Goal: Information Seeking & Learning: Learn about a topic

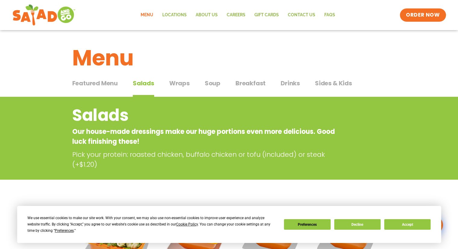
click at [181, 83] on span "Wraps" at bounding box center [179, 83] width 20 height 9
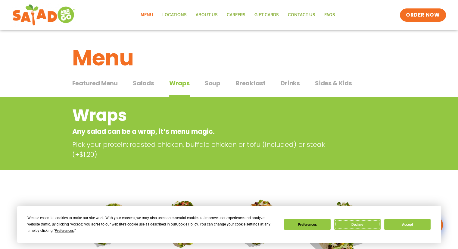
click at [354, 224] on button "Decline" at bounding box center [357, 224] width 46 height 11
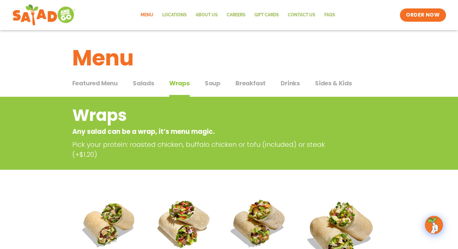
click at [211, 84] on span "Soup" at bounding box center [213, 83] width 16 height 9
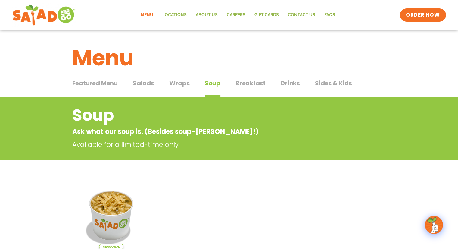
click at [177, 81] on span "Wraps" at bounding box center [179, 83] width 20 height 9
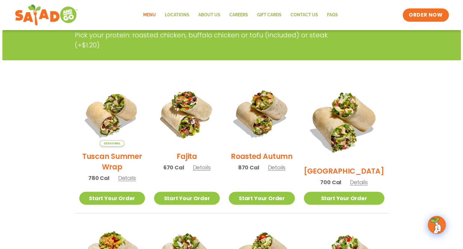
scroll to position [90, 0]
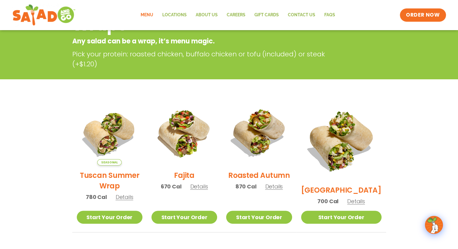
click at [207, 190] on span "Details" at bounding box center [199, 187] width 18 height 8
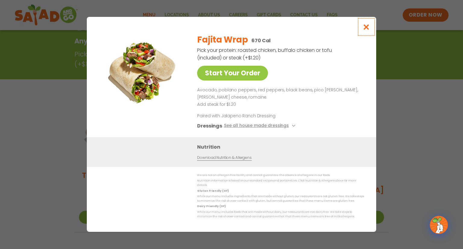
click at [366, 30] on icon "Close modal" at bounding box center [367, 27] width 8 height 6
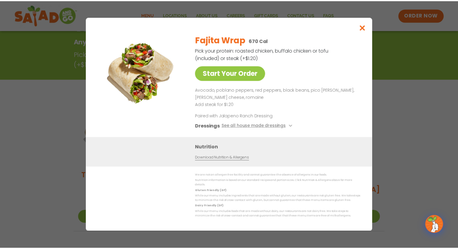
scroll to position [96, 0]
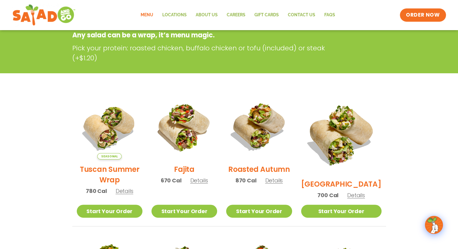
click at [128, 195] on span "Details" at bounding box center [125, 191] width 18 height 8
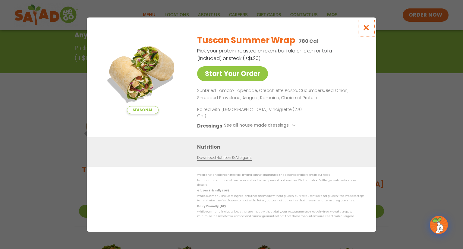
click at [366, 31] on icon "Close modal" at bounding box center [367, 27] width 8 height 6
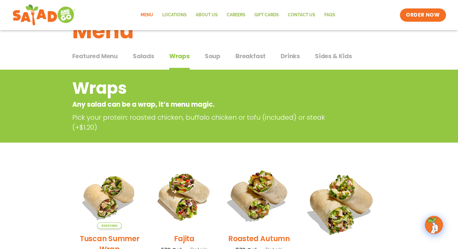
scroll to position [6, 0]
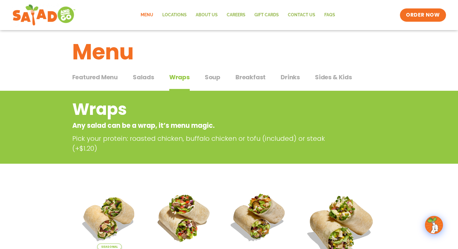
click at [107, 75] on span "Featured Menu" at bounding box center [95, 77] width 46 height 9
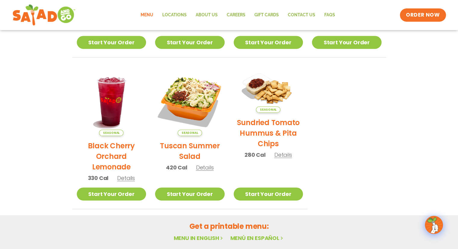
scroll to position [277, 0]
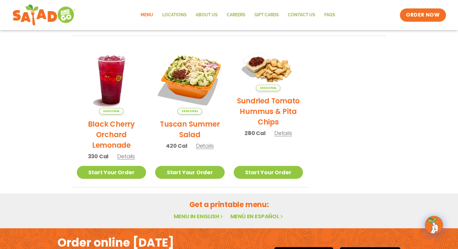
click at [205, 146] on span "Details" at bounding box center [205, 146] width 18 height 8
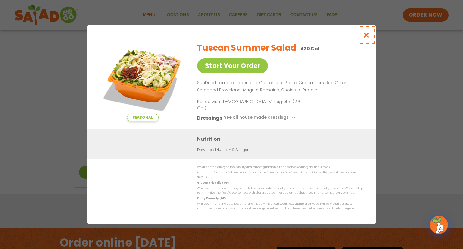
click at [366, 38] on icon "Close modal" at bounding box center [367, 35] width 8 height 6
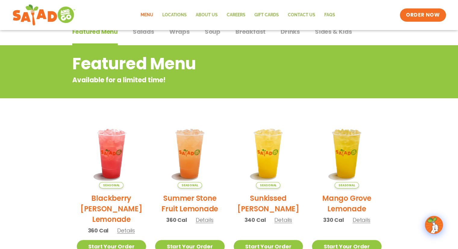
scroll to position [0, 0]
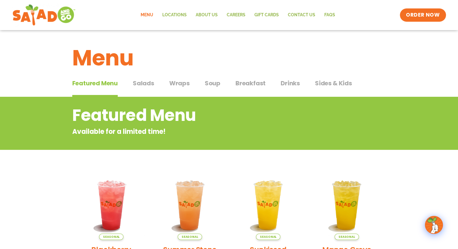
click at [180, 83] on span "Wraps" at bounding box center [179, 83] width 20 height 9
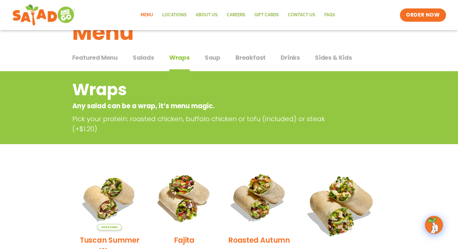
scroll to position [90, 0]
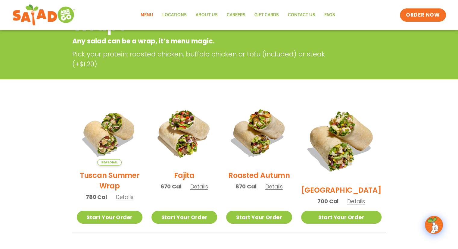
click at [361, 197] on span "Details" at bounding box center [356, 201] width 18 height 8
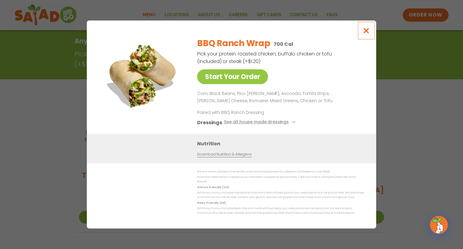
click at [367, 34] on icon "Close modal" at bounding box center [367, 30] width 8 height 6
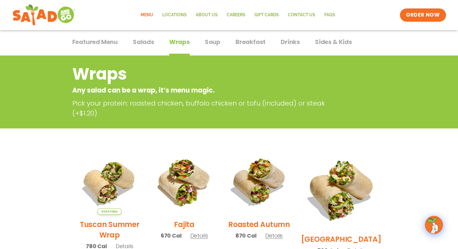
scroll to position [0, 0]
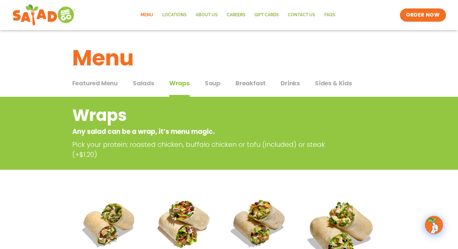
click at [145, 83] on span "Salads" at bounding box center [143, 83] width 21 height 9
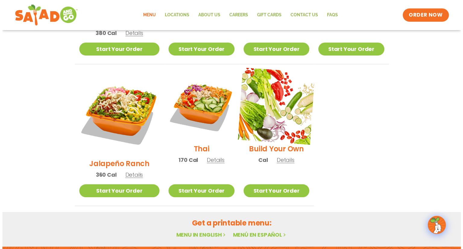
scroll to position [422, 0]
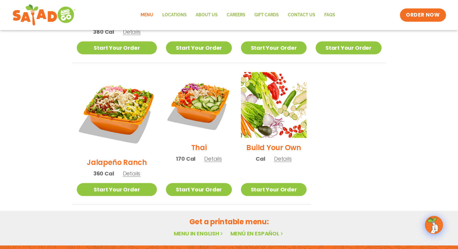
click at [127, 170] on span "Details" at bounding box center [132, 174] width 18 height 8
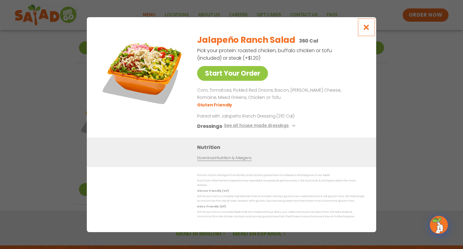
click at [365, 28] on icon "Close modal" at bounding box center [367, 27] width 8 height 6
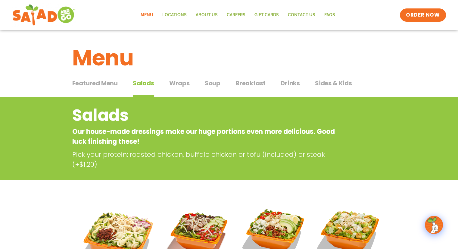
scroll to position [0, 0]
click at [177, 83] on span "Wraps" at bounding box center [179, 83] width 20 height 9
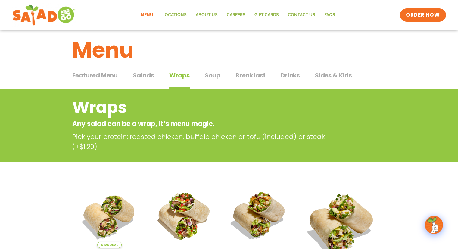
scroll to position [90, 0]
